Goal: Find specific page/section: Find specific page/section

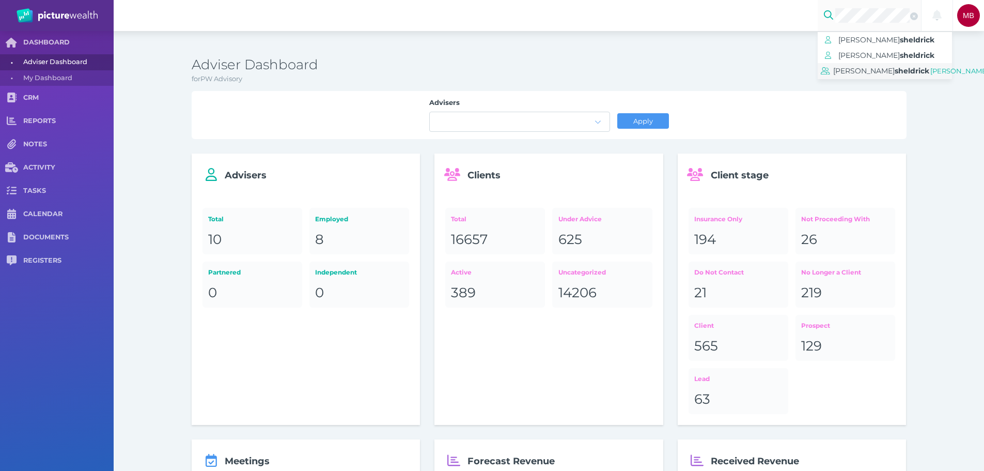
click at [867, 73] on span "[PERSON_NAME]" at bounding box center [863, 70] width 61 height 9
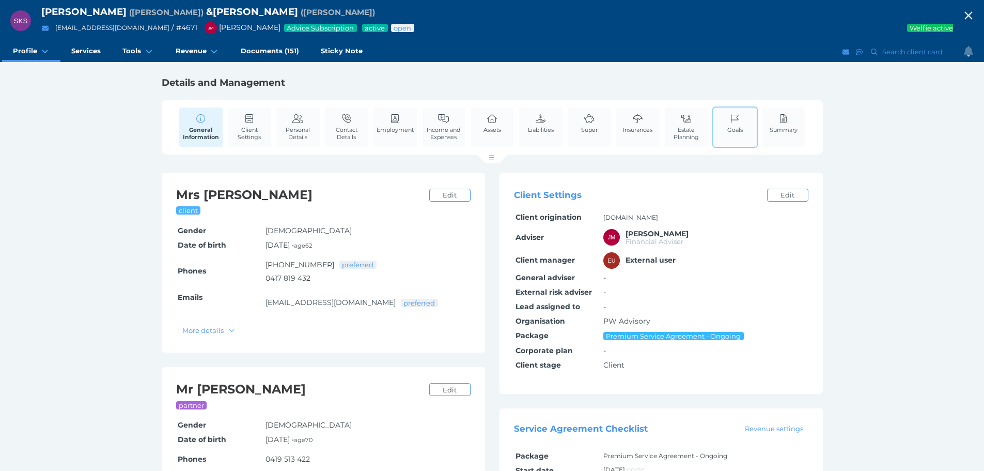
click at [743, 129] on link "Goals" at bounding box center [735, 123] width 21 height 32
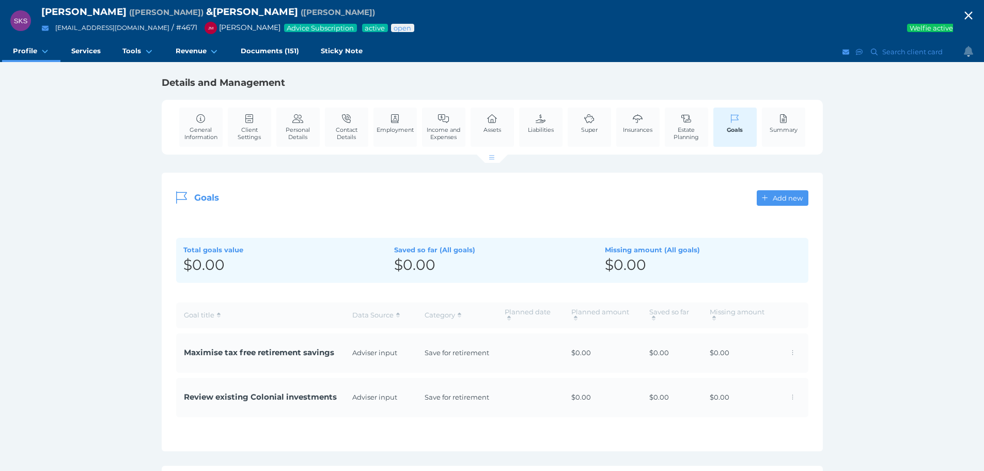
scroll to position [103, 0]
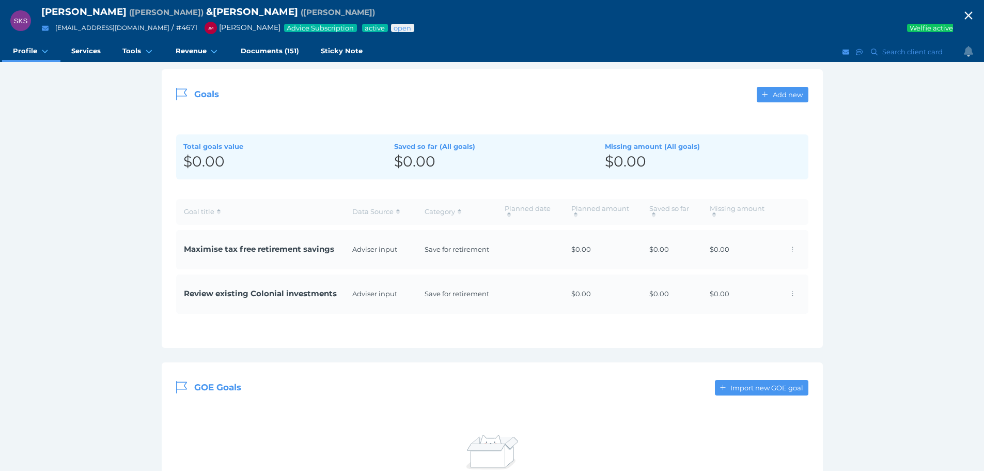
click at [261, 247] on span "Maximise tax free retirement savings" at bounding box center [260, 249] width 153 height 12
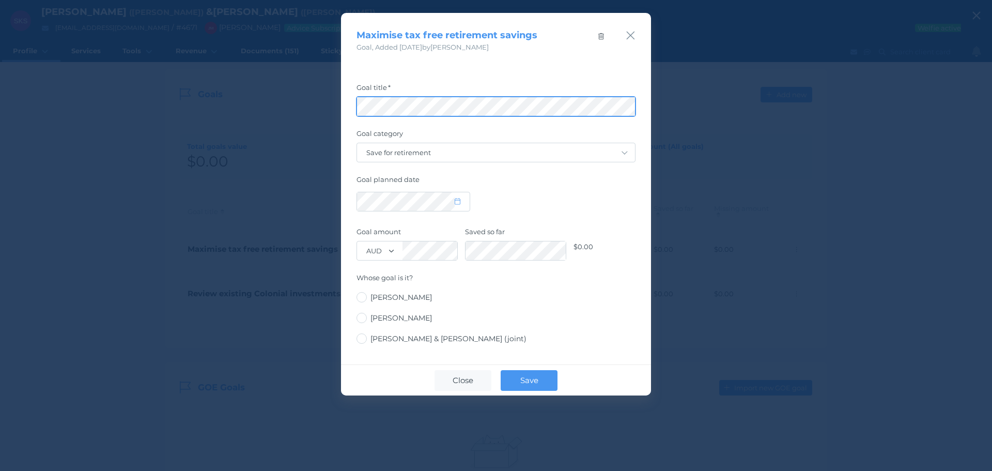
click at [0, 143] on html "SKS [PERSON_NAME] ( [PERSON_NAME] ) & [PERSON_NAME] ( [PERSON_NAME] [PERSON_NAM…" at bounding box center [496, 132] width 992 height 471
click at [634, 34] on icon "button" at bounding box center [630, 35] width 10 height 13
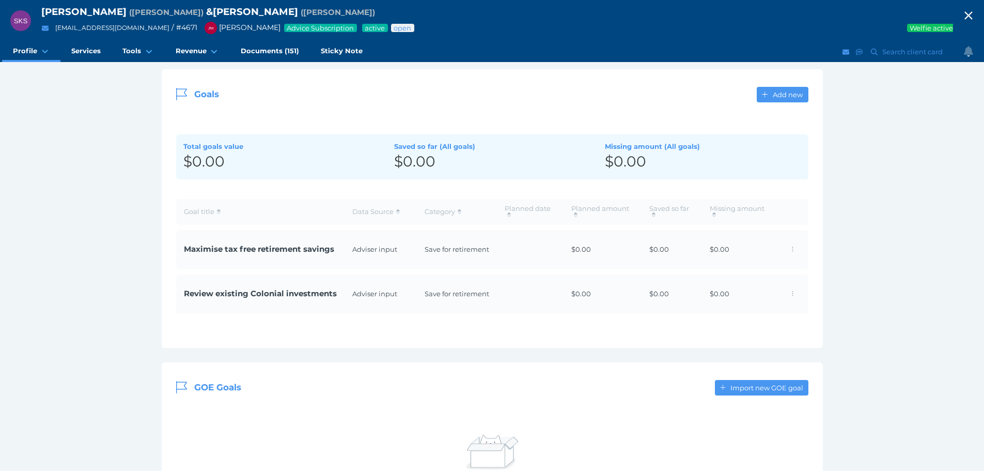
click at [266, 291] on span "Review existing Colonial investments" at bounding box center [260, 294] width 153 height 12
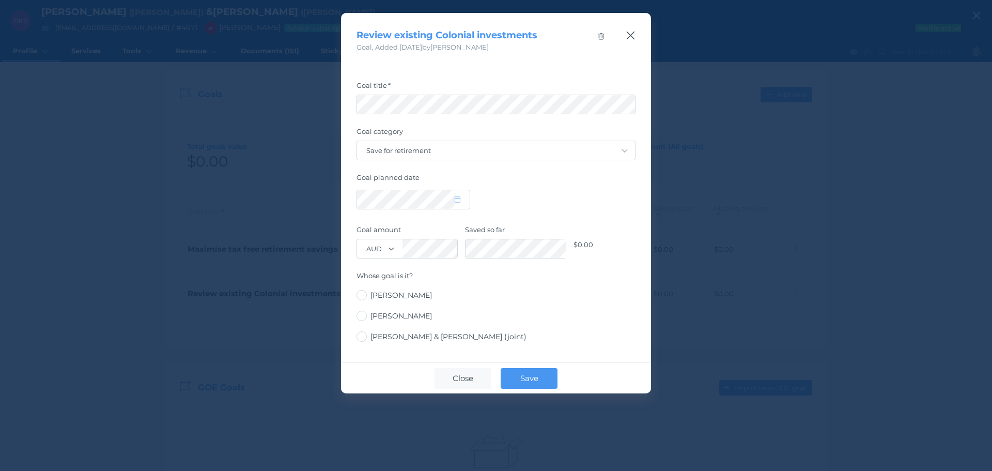
click at [628, 36] on icon "button" at bounding box center [630, 35] width 10 height 13
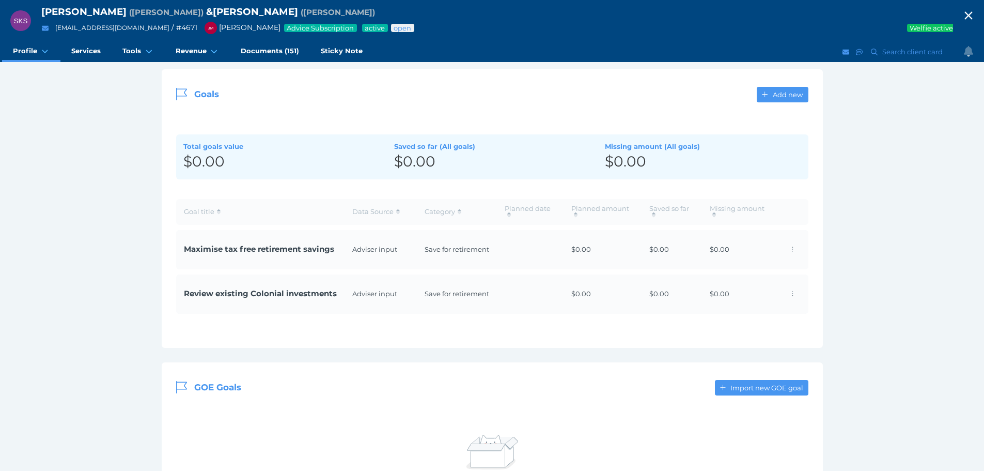
scroll to position [0, 0]
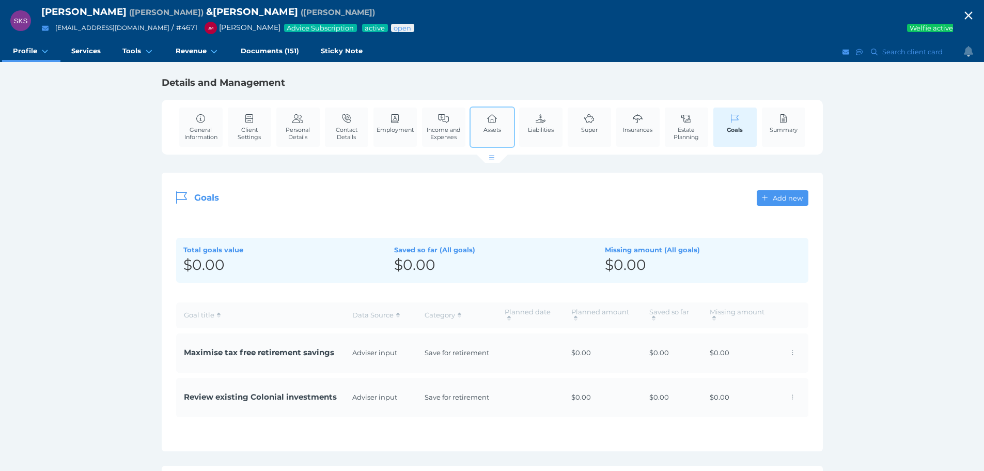
click at [508, 118] on div "Assets" at bounding box center [492, 126] width 45 height 41
click at [448, 126] on span "Income and Expenses" at bounding box center [444, 133] width 38 height 14
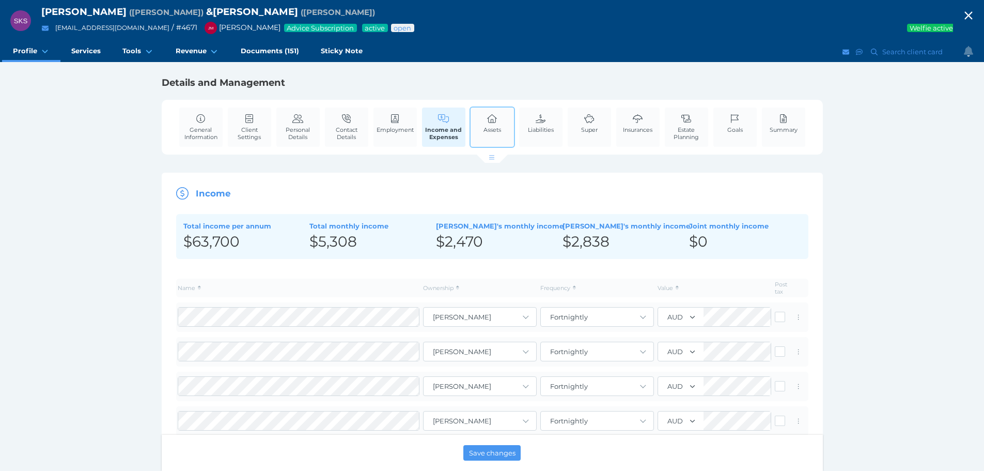
drag, startPoint x: 499, startPoint y: 132, endPoint x: 548, endPoint y: 157, distance: 55.0
click at [499, 132] on span "Assets" at bounding box center [492, 129] width 18 height 7
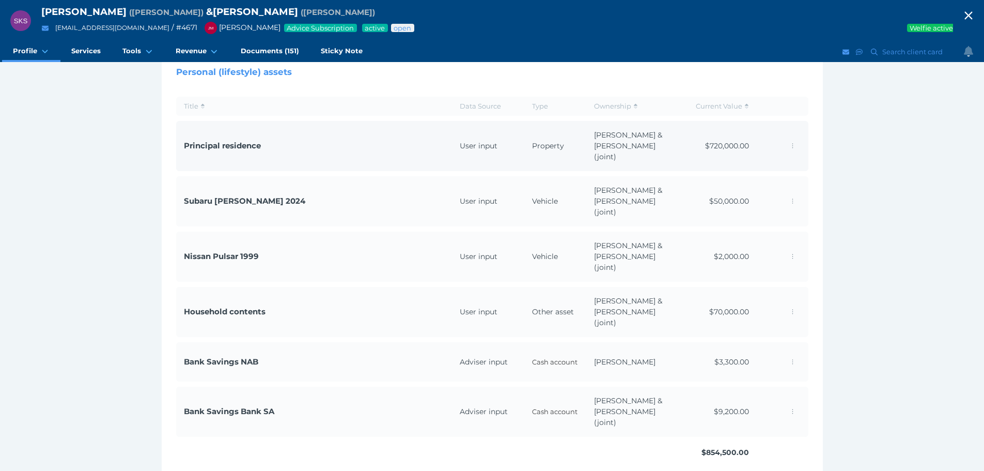
scroll to position [11, 0]
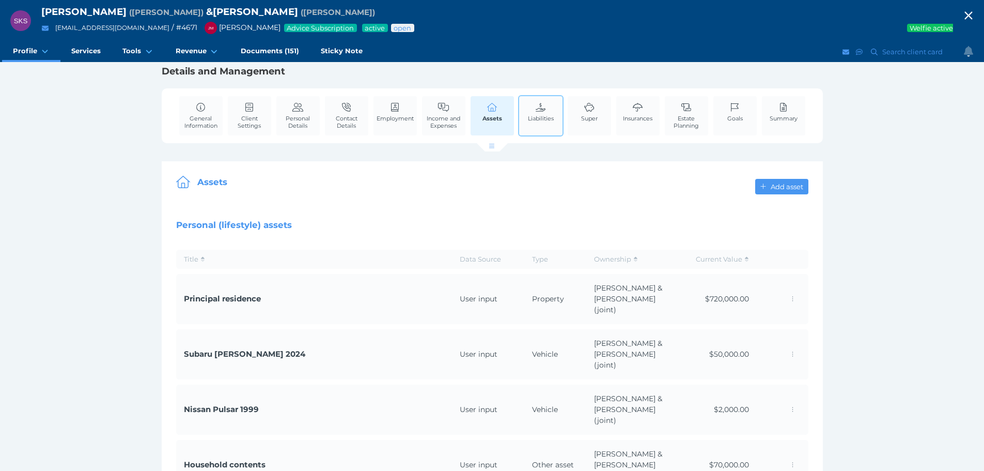
click at [541, 102] on link "Liabilities" at bounding box center [540, 112] width 31 height 32
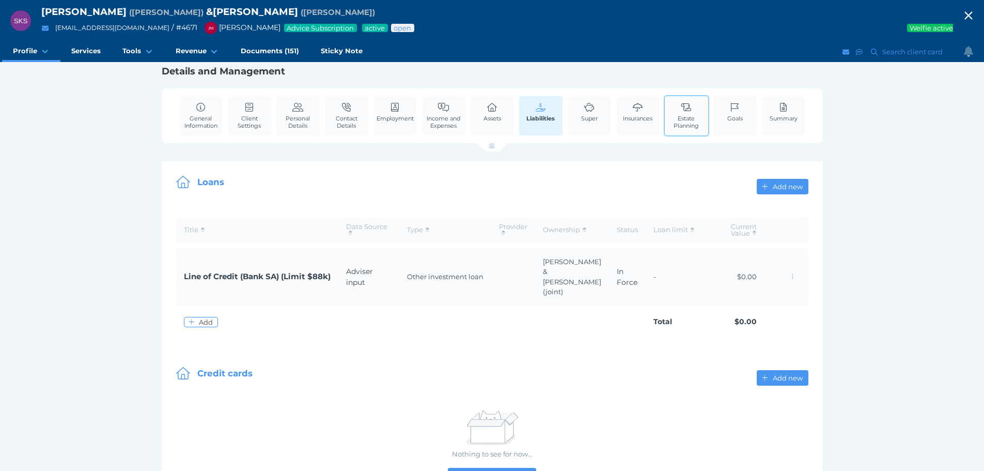
drag, startPoint x: 691, startPoint y: 109, endPoint x: 676, endPoint y: 123, distance: 20.8
click at [691, 109] on icon at bounding box center [686, 107] width 10 height 8
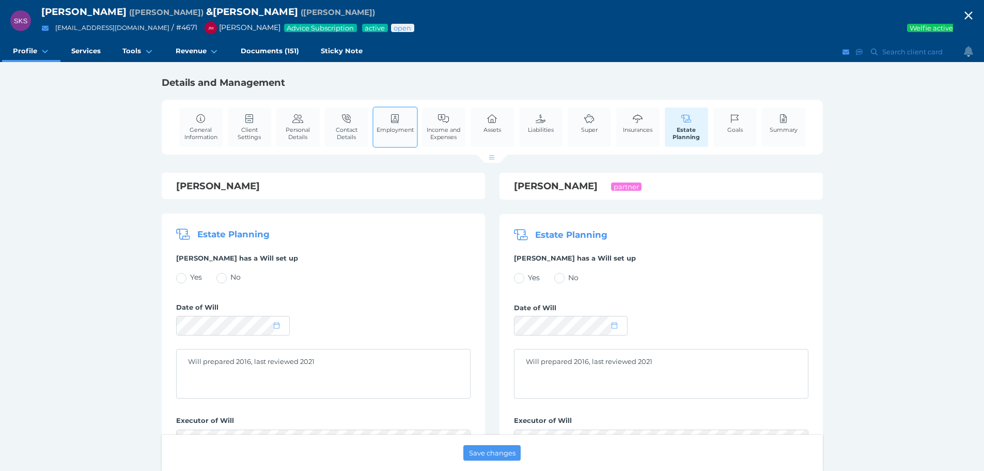
click at [388, 133] on span "Employment" at bounding box center [395, 129] width 37 height 7
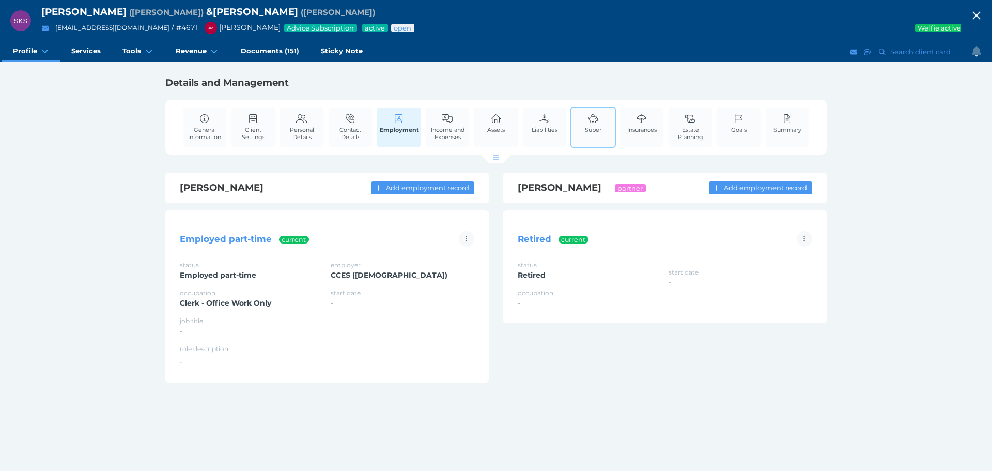
click at [587, 123] on link "Super" at bounding box center [593, 123] width 22 height 32
